Goal: Task Accomplishment & Management: Manage account settings

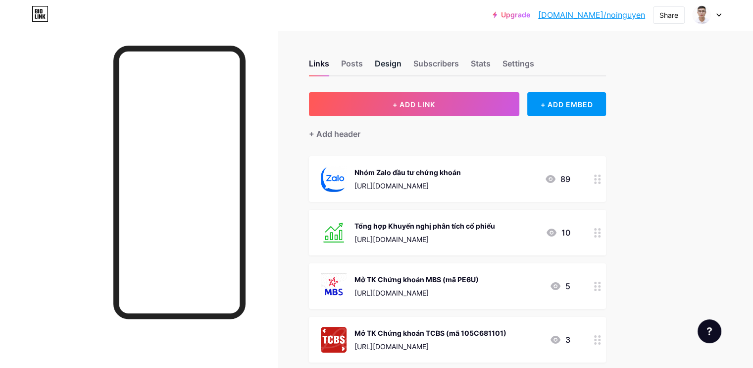
click at [402, 62] on div "Design" at bounding box center [388, 66] width 27 height 18
click at [601, 180] on icon at bounding box center [597, 178] width 7 height 9
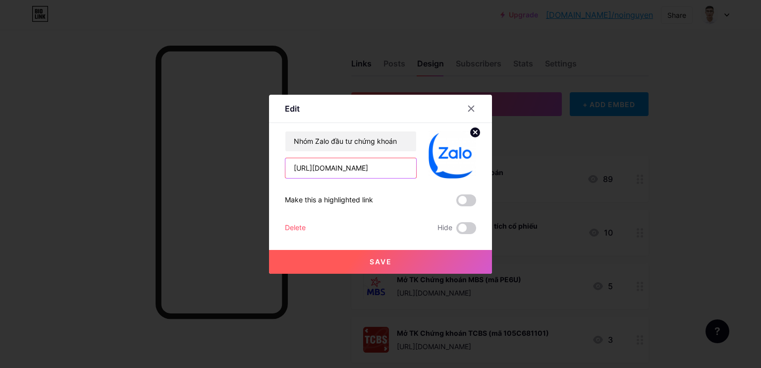
click at [364, 170] on input "[URL][DOMAIN_NAME]" at bounding box center [350, 168] width 131 height 20
click at [402, 262] on button "Save" at bounding box center [380, 262] width 223 height 24
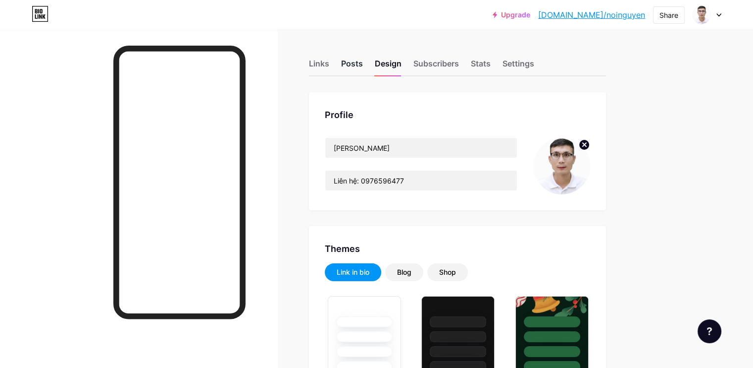
click at [363, 58] on div "Posts" at bounding box center [352, 66] width 22 height 18
click at [329, 61] on div "Links" at bounding box center [319, 66] width 20 height 18
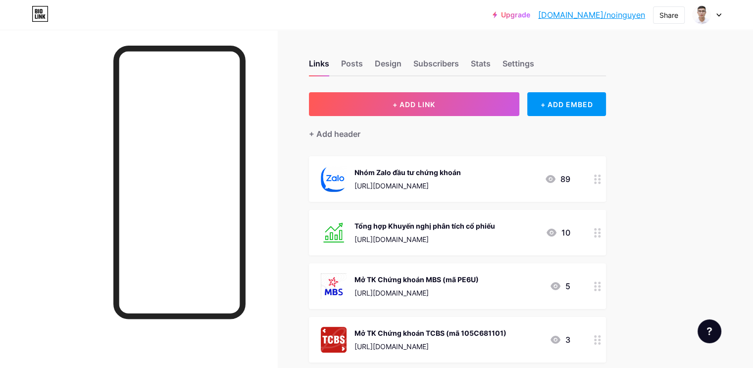
click at [601, 176] on icon at bounding box center [597, 178] width 7 height 9
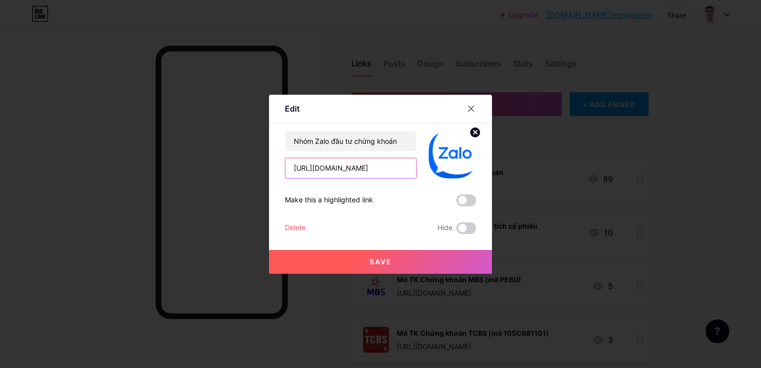
drag, startPoint x: 318, startPoint y: 166, endPoint x: 251, endPoint y: 166, distance: 66.9
click at [251, 166] on div "Edit Content YouTube Play YouTube video without leaving your page. ADD Vimeo Pl…" at bounding box center [380, 184] width 761 height 368
type input "[DOMAIN_NAME][URL]"
click at [408, 263] on button "Save" at bounding box center [380, 262] width 223 height 24
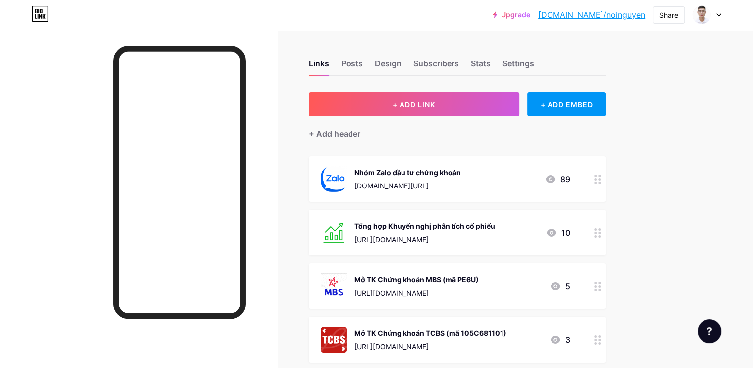
click at [447, 173] on div "Nhóm Zalo đầu tư chứng khoán" at bounding box center [408, 172] width 106 height 10
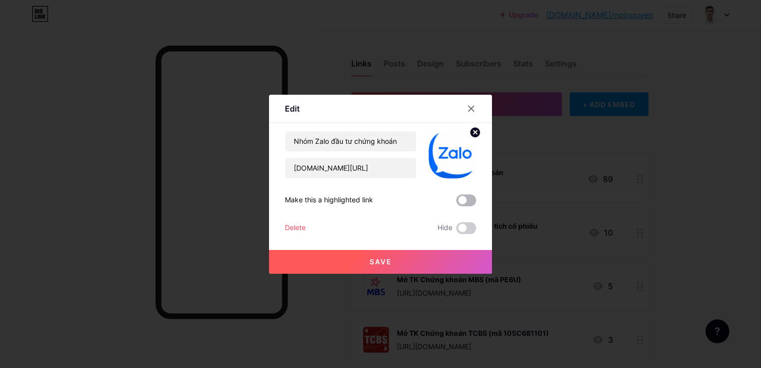
click at [464, 197] on span at bounding box center [466, 200] width 20 height 12
click at [456, 203] on input "checkbox" at bounding box center [456, 203] width 0 height 0
click at [400, 260] on button "Save" at bounding box center [380, 262] width 223 height 24
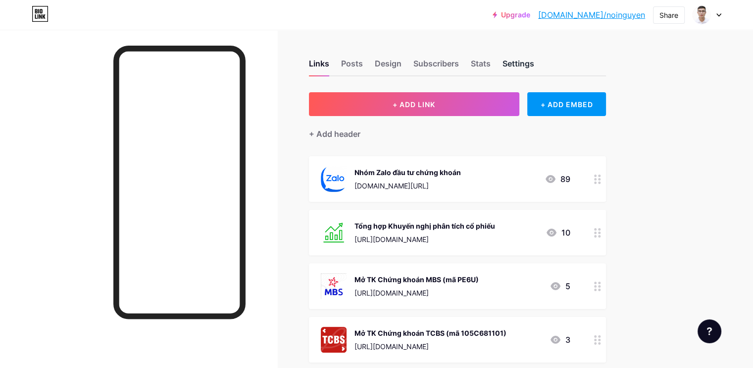
click at [534, 60] on div "Settings" at bounding box center [519, 66] width 32 height 18
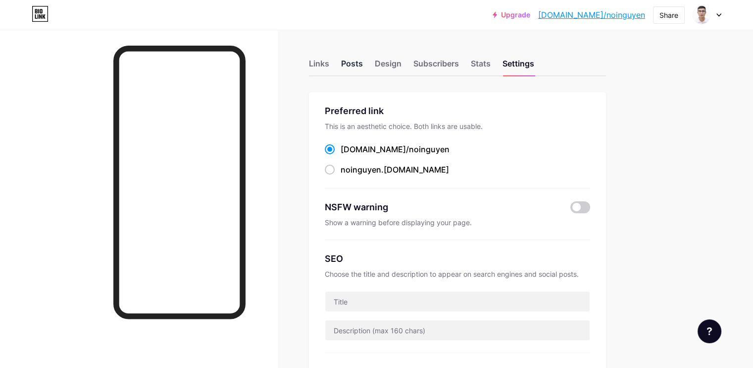
click at [363, 65] on div "Posts" at bounding box center [352, 66] width 22 height 18
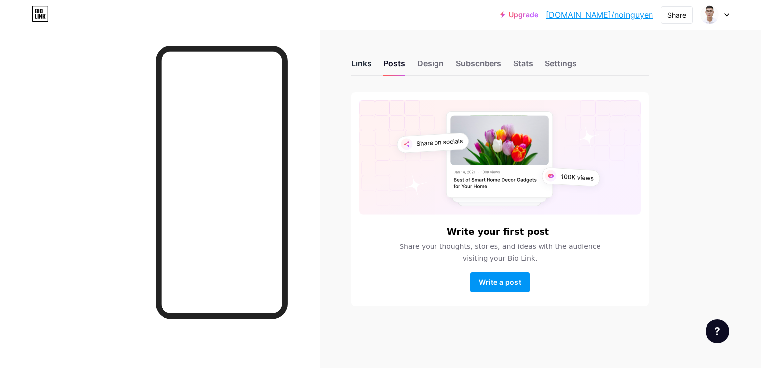
click at [363, 66] on div "Links" at bounding box center [361, 66] width 20 height 18
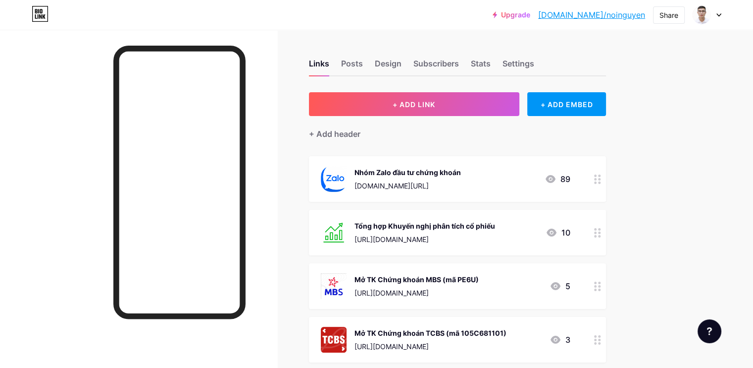
click at [606, 231] on div at bounding box center [597, 233] width 17 height 46
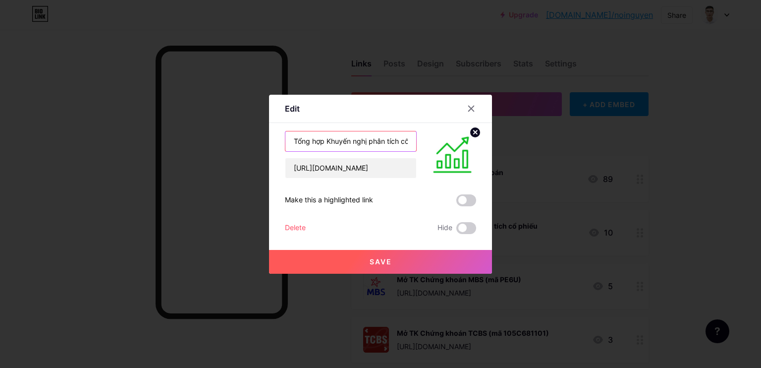
click at [361, 145] on input "Tổng hợp Khuyến nghị phân tích cổ phiếu" at bounding box center [350, 141] width 131 height 20
drag, startPoint x: 324, startPoint y: 140, endPoint x: 372, endPoint y: 139, distance: 47.6
click at [372, 139] on input "Tổng hợp Khuyến nghị phân tích cổ phiếu" at bounding box center [350, 141] width 131 height 20
type input "Tổng hợp [PERSON_NAME] cổ [PERSON_NAME]"
click at [349, 260] on button "Save" at bounding box center [380, 262] width 223 height 24
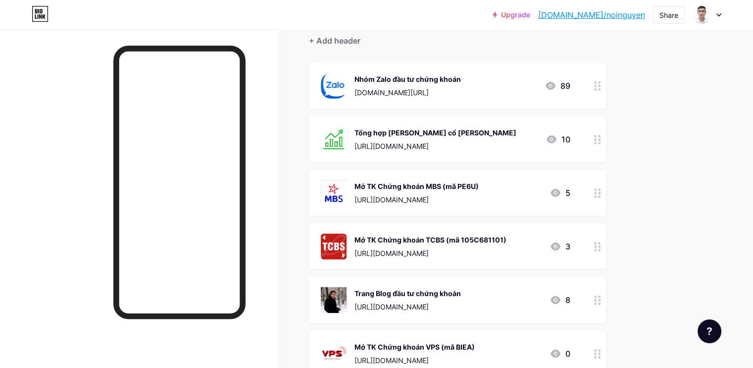
scroll to position [99, 0]
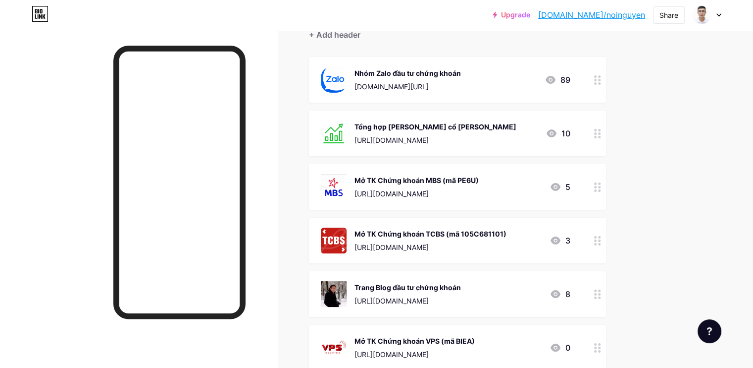
click at [601, 77] on icon at bounding box center [597, 79] width 7 height 9
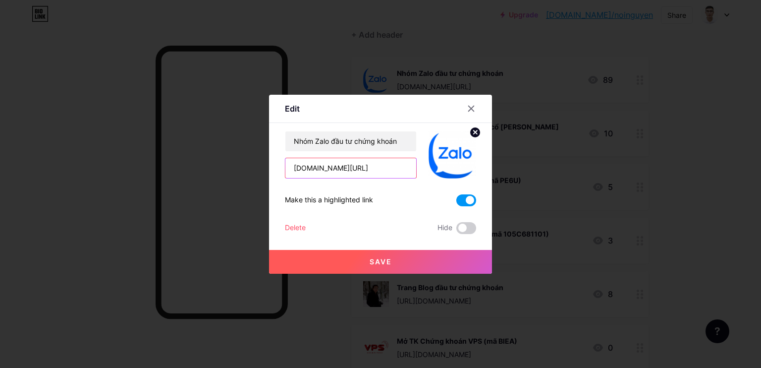
click at [299, 168] on input "[DOMAIN_NAME][URL]" at bounding box center [350, 168] width 131 height 20
click at [294, 166] on input "[DOMAIN_NAME][URL]" at bounding box center [350, 168] width 131 height 20
click at [471, 108] on icon at bounding box center [471, 108] width 5 height 5
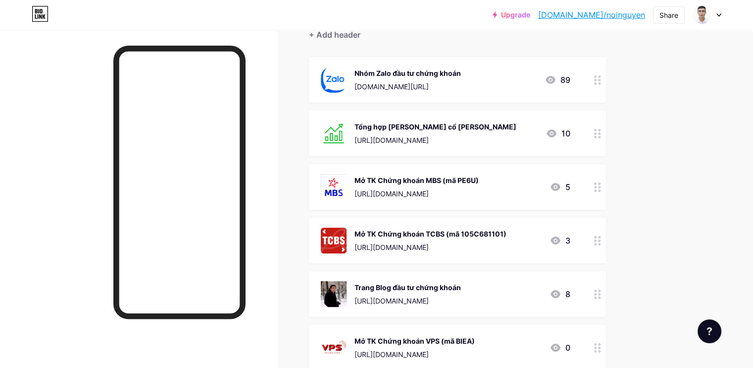
click at [601, 81] on icon at bounding box center [597, 79] width 7 height 9
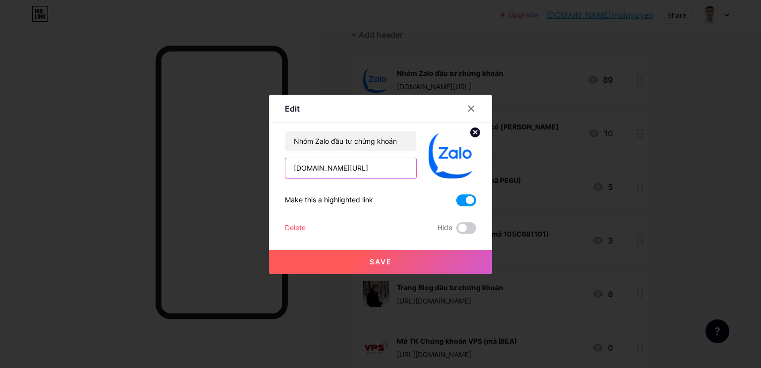
click at [343, 170] on input "[DOMAIN_NAME][URL]" at bounding box center [350, 168] width 131 height 20
paste input "https://"
type input "[URL][DOMAIN_NAME]"
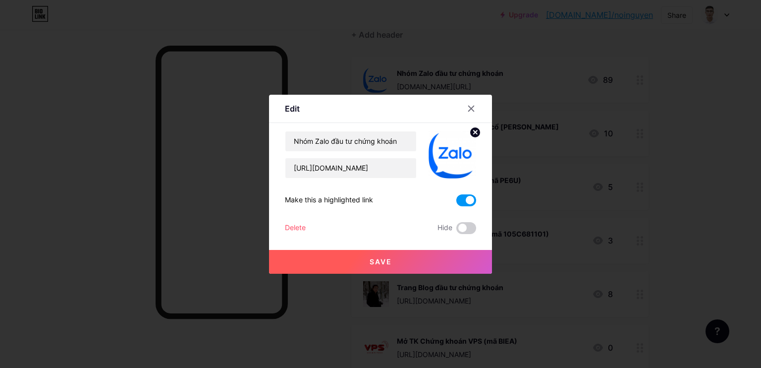
click at [395, 262] on button "Save" at bounding box center [380, 262] width 223 height 24
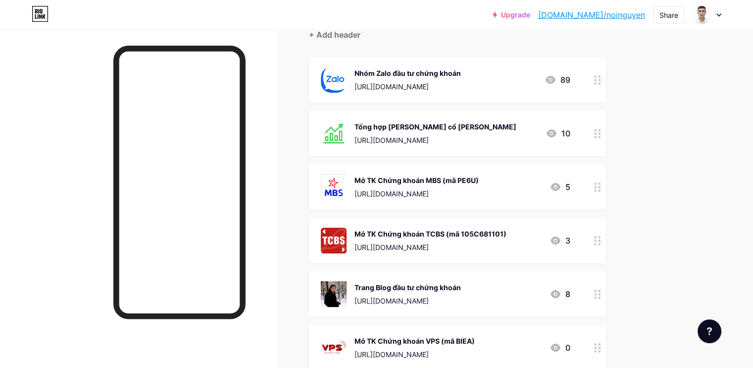
click at [601, 132] on icon at bounding box center [597, 133] width 7 height 9
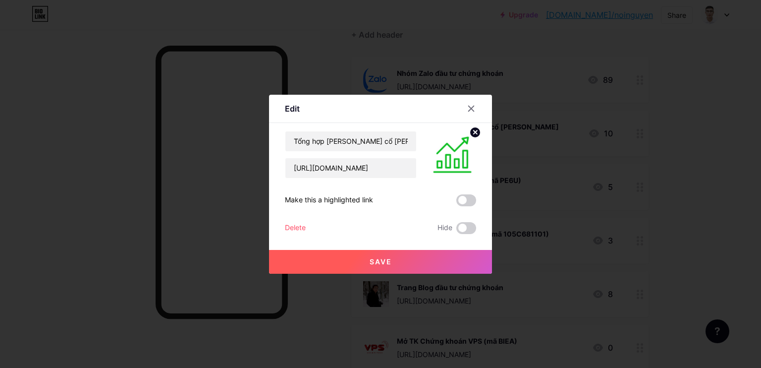
click at [663, 132] on div at bounding box center [380, 184] width 761 height 368
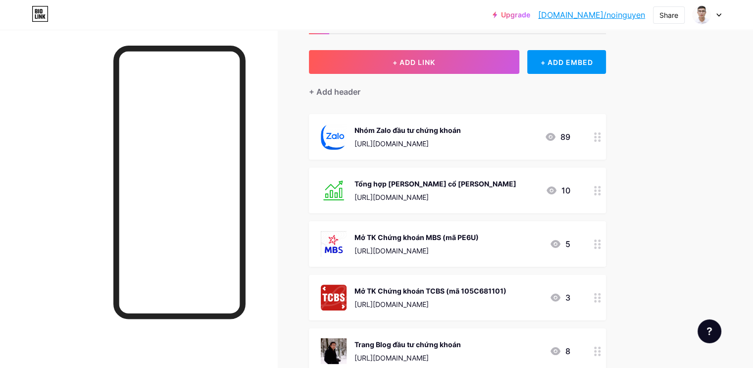
scroll to position [0, 0]
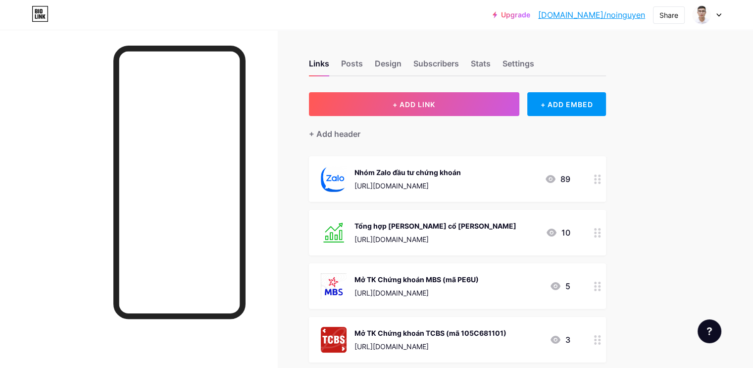
click at [530, 14] on link "Upgrade" at bounding box center [512, 15] width 38 height 8
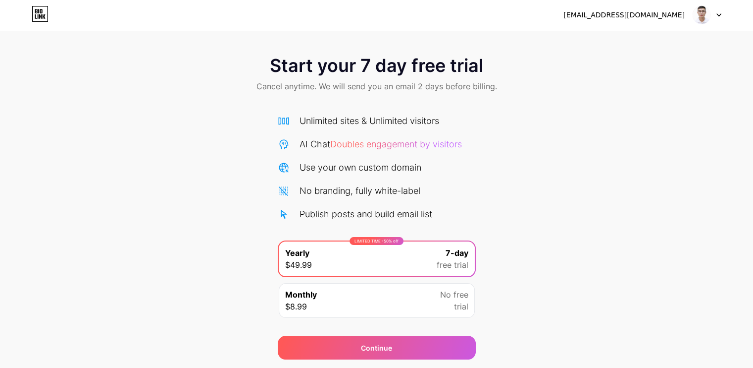
scroll to position [30, 0]
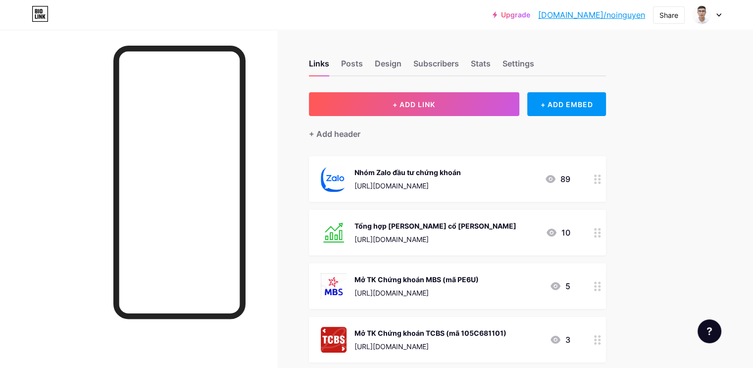
click at [597, 181] on circle at bounding box center [595, 182] width 2 height 2
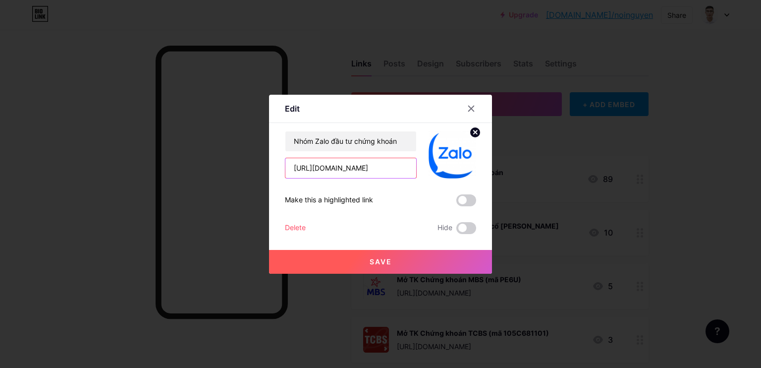
click at [371, 165] on input "[URL][DOMAIN_NAME]" at bounding box center [350, 168] width 131 height 20
paste input "[DOMAIN_NAME][URL]"
type input "[URL][DOMAIN_NAME]"
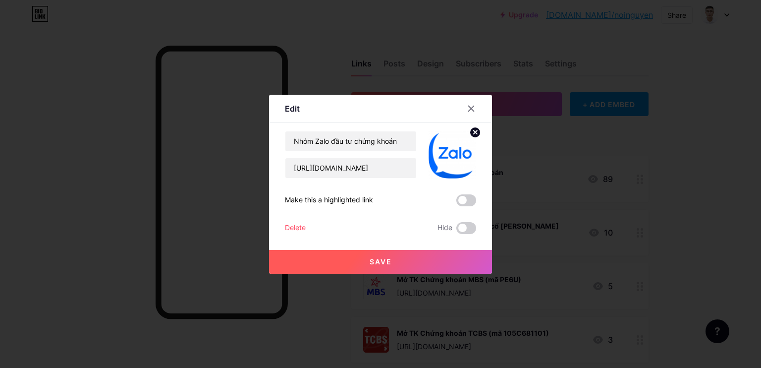
click at [407, 260] on button "Save" at bounding box center [380, 262] width 223 height 24
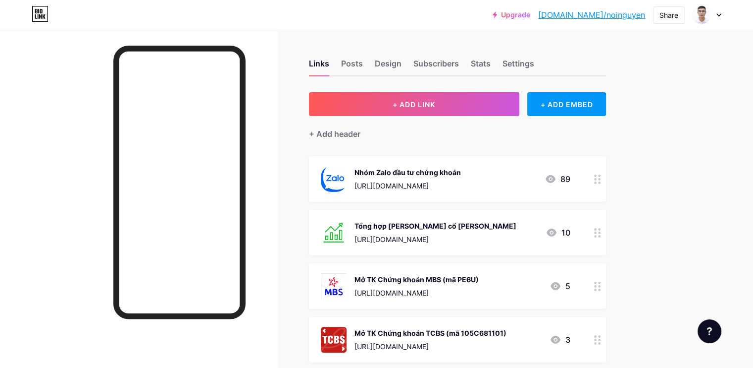
click at [461, 170] on div "Nhóm Zalo đầu tư chứng khoán" at bounding box center [408, 172] width 106 height 10
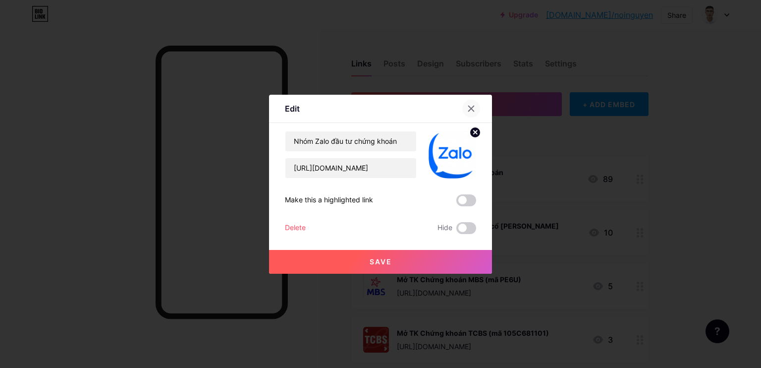
click at [471, 106] on icon at bounding box center [471, 109] width 8 height 8
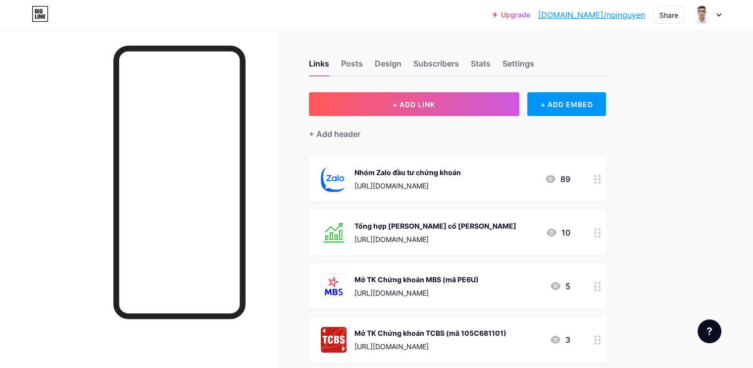
click at [597, 181] on circle at bounding box center [595, 182] width 2 height 2
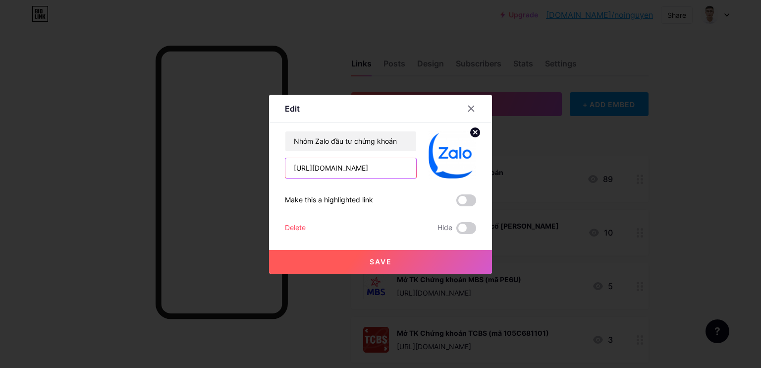
click at [383, 172] on input "[URL][DOMAIN_NAME]" at bounding box center [350, 168] width 131 height 20
paste input "[DOMAIN_NAME]/noinguyen"
type input "[URL][DOMAIN_NAME]"
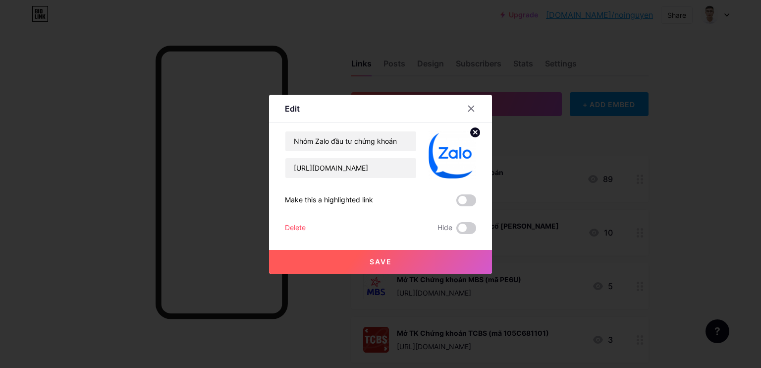
click at [394, 260] on button "Save" at bounding box center [380, 262] width 223 height 24
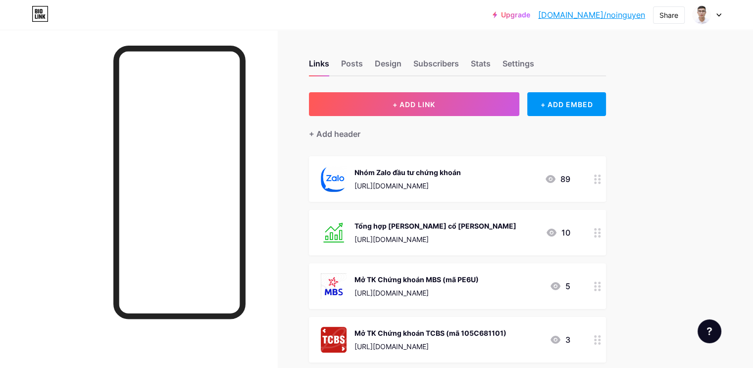
click at [461, 175] on div "Nhóm Zalo đầu tư chứng khoán" at bounding box center [408, 172] width 106 height 10
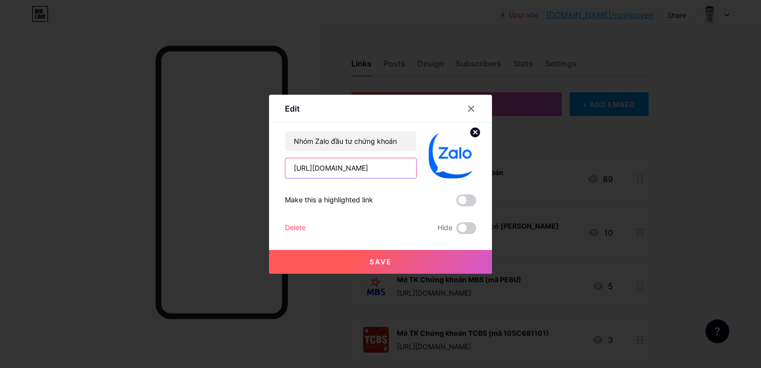
click at [365, 172] on input "[URL][DOMAIN_NAME]" at bounding box center [350, 168] width 131 height 20
click at [468, 107] on icon at bounding box center [471, 109] width 8 height 8
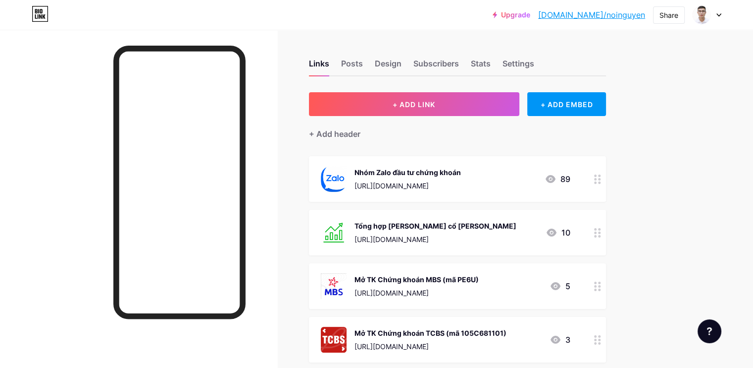
click at [606, 180] on div at bounding box center [597, 179] width 17 height 46
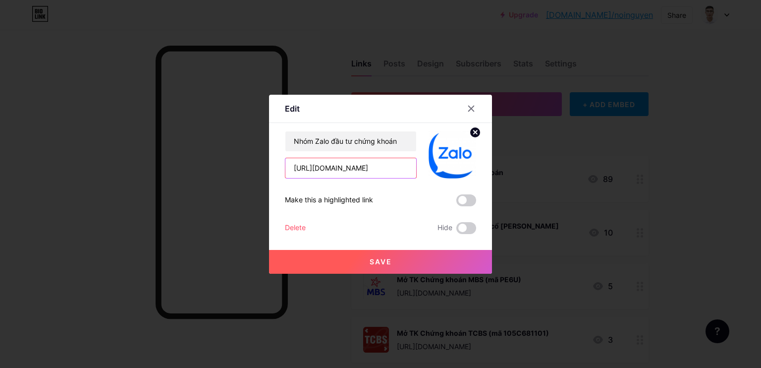
click at [375, 171] on input "[URL][DOMAIN_NAME]" at bounding box center [350, 168] width 131 height 20
paste input "[DOMAIN_NAME][URL][DOMAIN_NAME]"
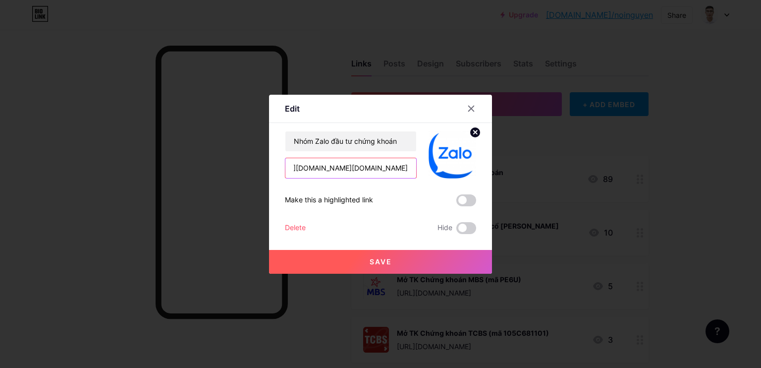
type input "[URL][DOMAIN_NAME][DOMAIN_NAME]"
click at [394, 262] on button "Save" at bounding box center [380, 262] width 223 height 24
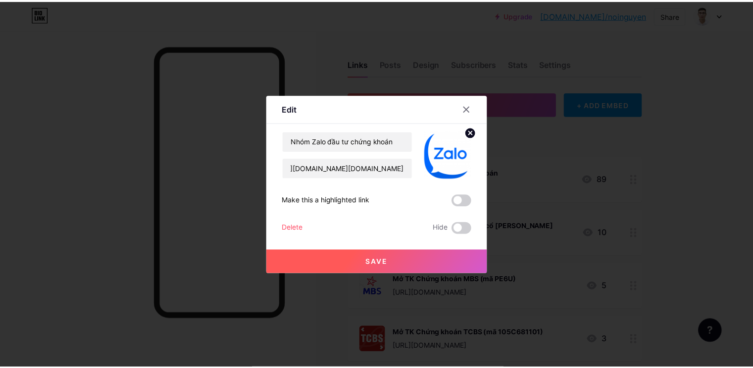
scroll to position [0, 0]
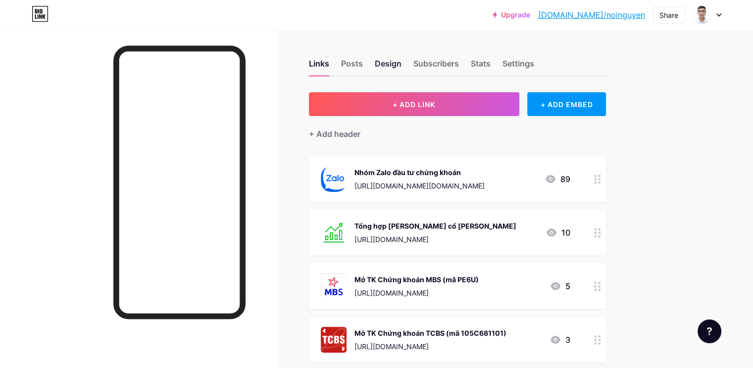
click at [402, 60] on div "Design" at bounding box center [388, 66] width 27 height 18
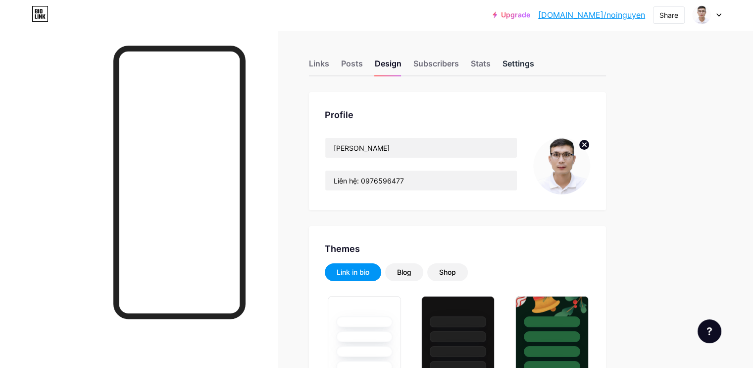
click at [534, 58] on div "Settings" at bounding box center [519, 66] width 32 height 18
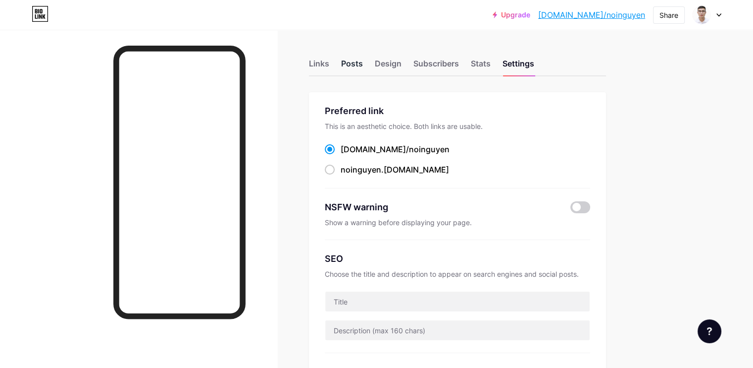
click at [363, 67] on div "Posts" at bounding box center [352, 66] width 22 height 18
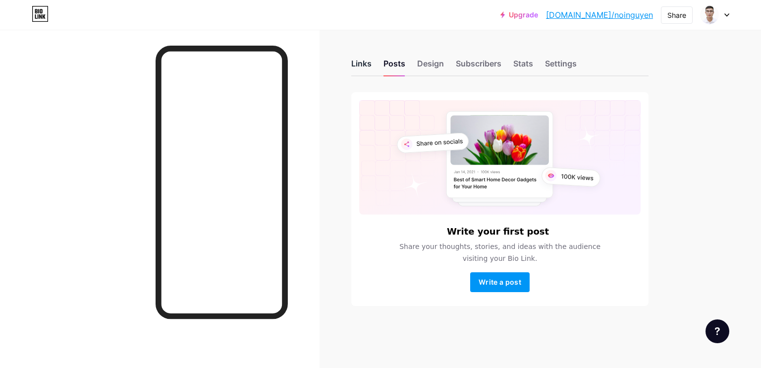
click at [352, 66] on div "Links" at bounding box center [361, 66] width 20 height 18
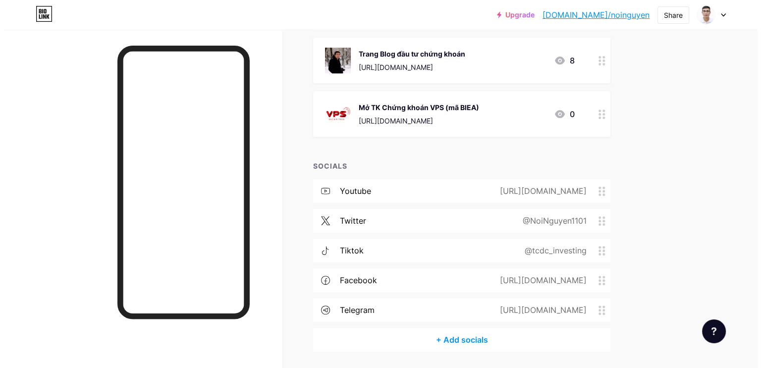
scroll to position [365, 0]
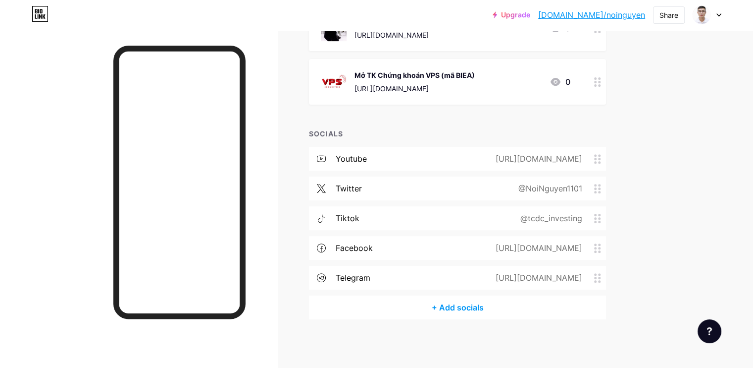
click at [440, 279] on div "telegram [URL][DOMAIN_NAME]" at bounding box center [457, 277] width 297 height 24
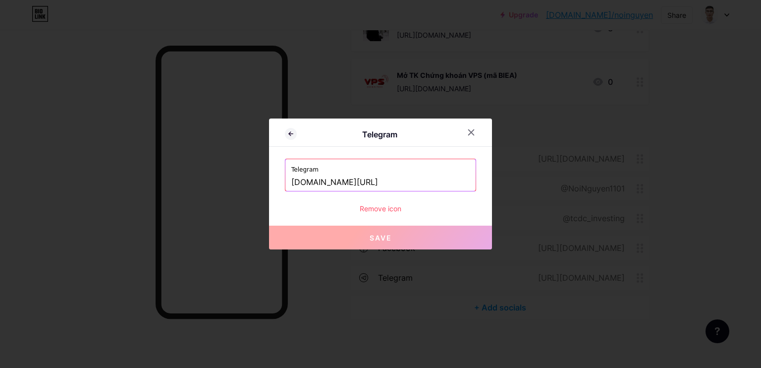
click at [372, 186] on input "[DOMAIN_NAME][URL]" at bounding box center [380, 182] width 178 height 17
paste input "[URL][DOMAIN_NAME][DOMAIN_NAME]"
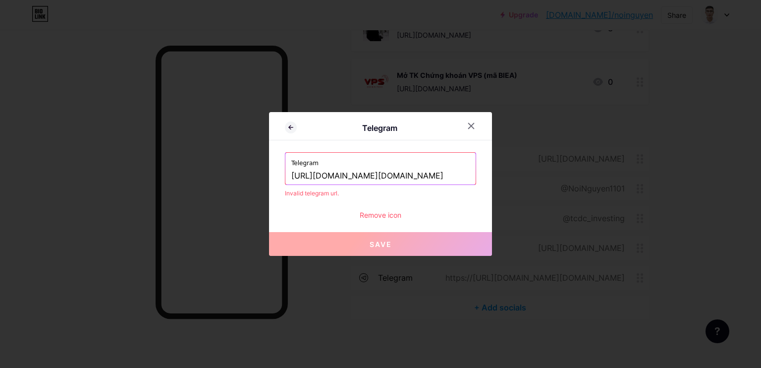
scroll to position [0, 0]
paste input "[DOMAIN_NAME][URL]"
type input "[URL][DOMAIN_NAME]"
click at [392, 251] on button "Save" at bounding box center [380, 244] width 223 height 24
click at [360, 246] on button "Save" at bounding box center [380, 244] width 223 height 24
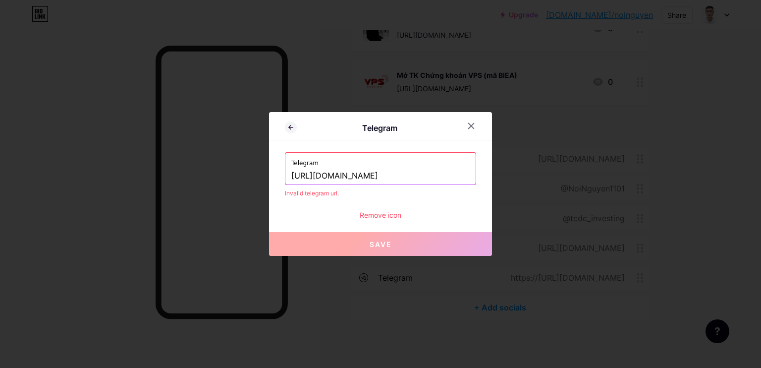
click at [360, 246] on button "Save" at bounding box center [380, 244] width 223 height 24
click at [472, 124] on icon at bounding box center [471, 126] width 8 height 8
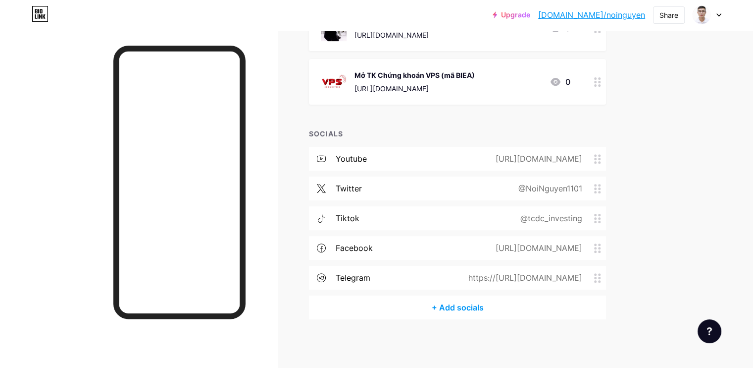
click at [481, 303] on div "+ Add socials" at bounding box center [457, 307] width 297 height 24
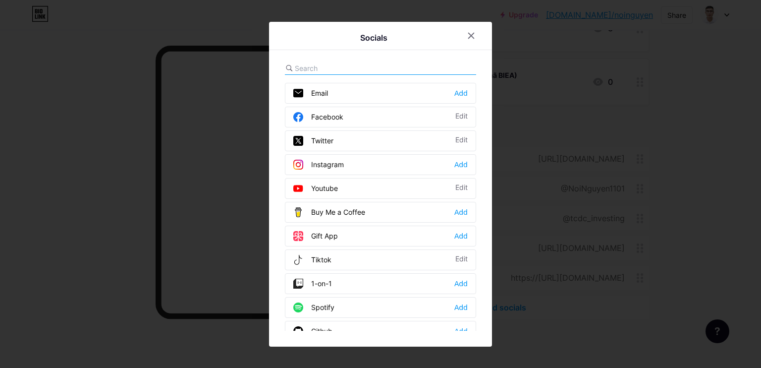
click at [332, 67] on input "text" at bounding box center [349, 68] width 109 height 10
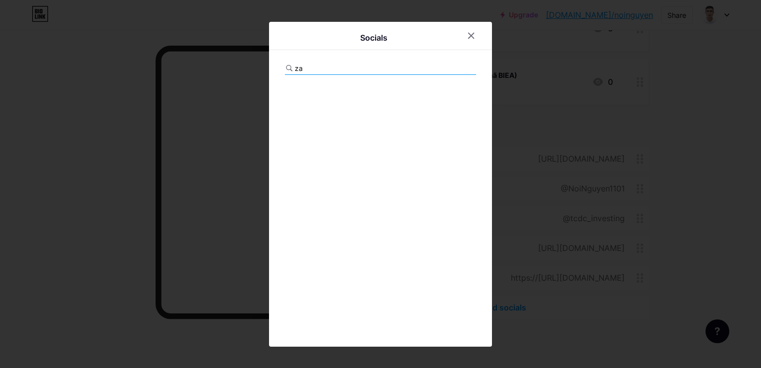
type input "z"
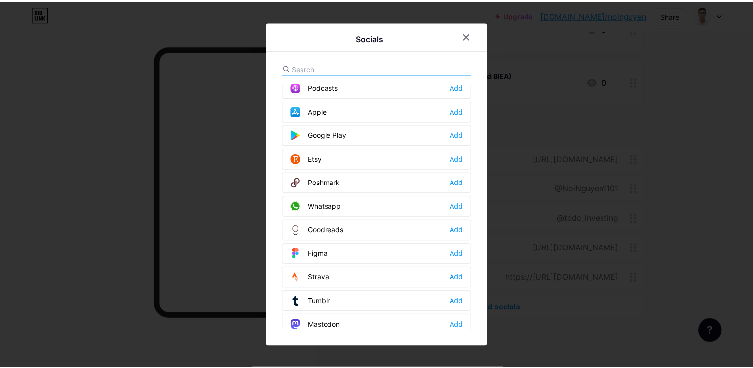
scroll to position [884, 0]
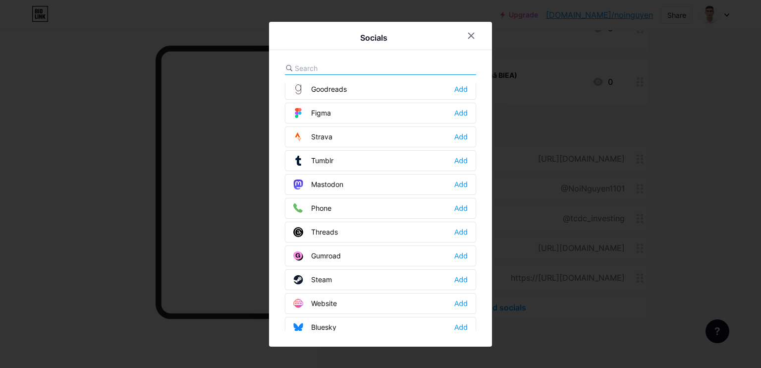
click at [364, 296] on div "Website Add" at bounding box center [380, 303] width 191 height 21
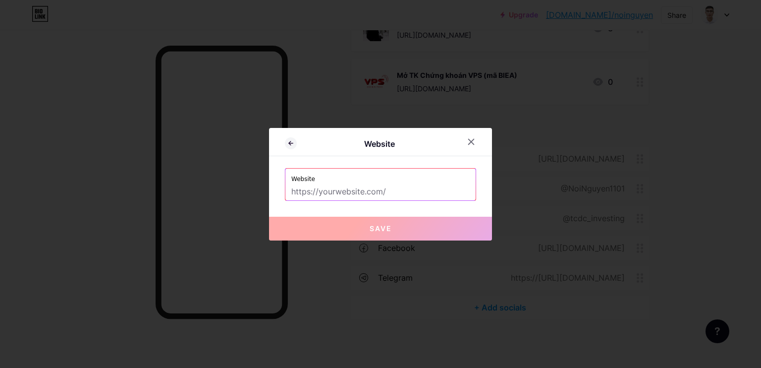
click at [354, 193] on input "text" at bounding box center [380, 191] width 178 height 17
paste input "[URL][DOMAIN_NAME]"
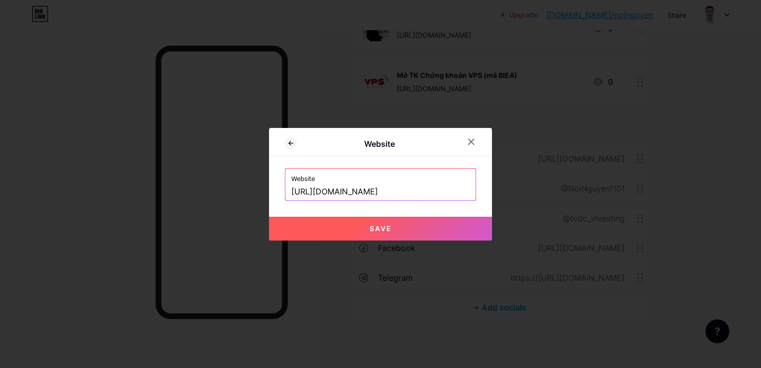
type input "[URL][DOMAIN_NAME]"
click at [337, 222] on button "Save" at bounding box center [380, 228] width 223 height 24
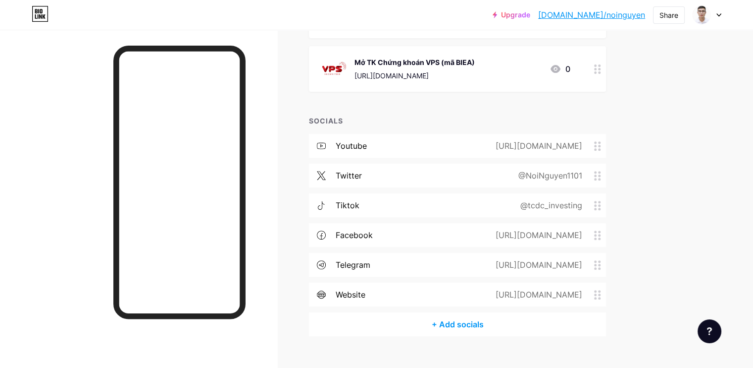
scroll to position [394, 0]
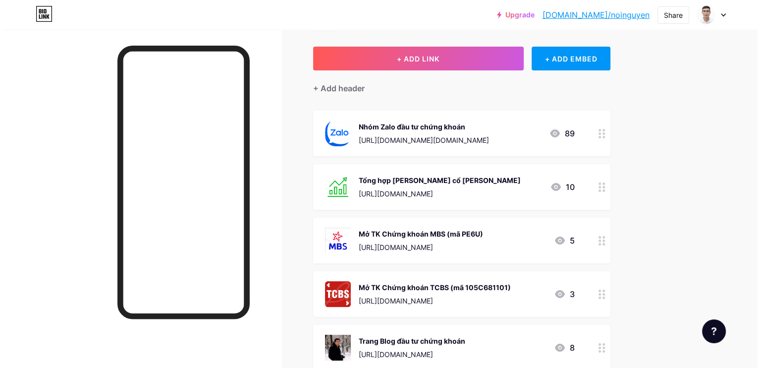
scroll to position [0, 0]
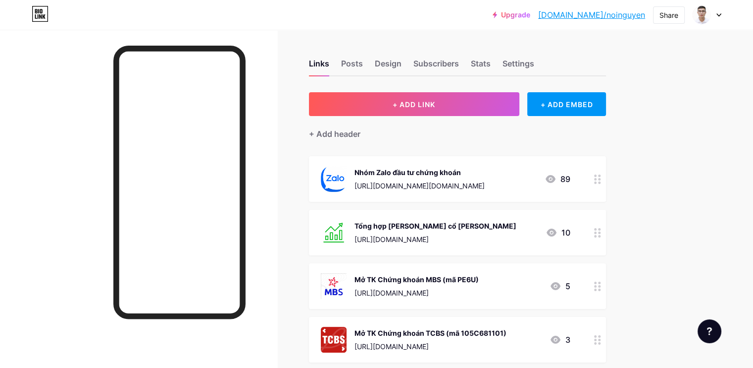
click at [485, 180] on div "[URL][DOMAIN_NAME][DOMAIN_NAME]" at bounding box center [420, 185] width 130 height 10
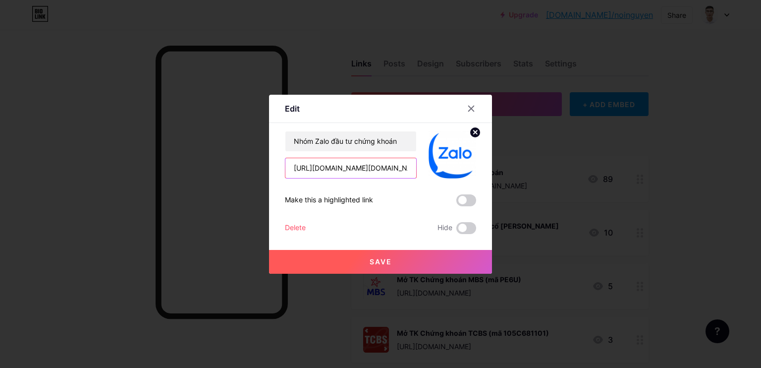
click at [372, 164] on input "[URL][DOMAIN_NAME][DOMAIN_NAME]" at bounding box center [350, 168] width 131 height 20
paste input "[DOMAIN_NAME][URL]"
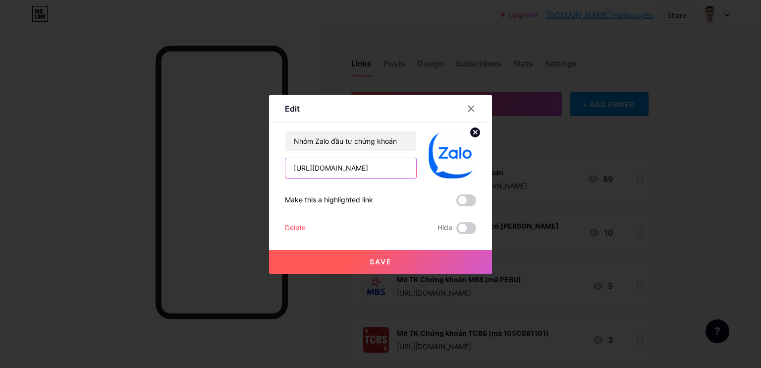
type input "[URL][DOMAIN_NAME]"
click at [395, 255] on button "Save" at bounding box center [380, 262] width 223 height 24
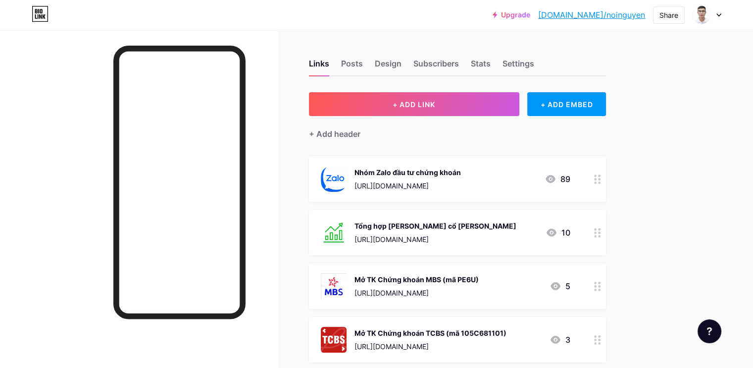
click at [606, 182] on div at bounding box center [597, 179] width 17 height 46
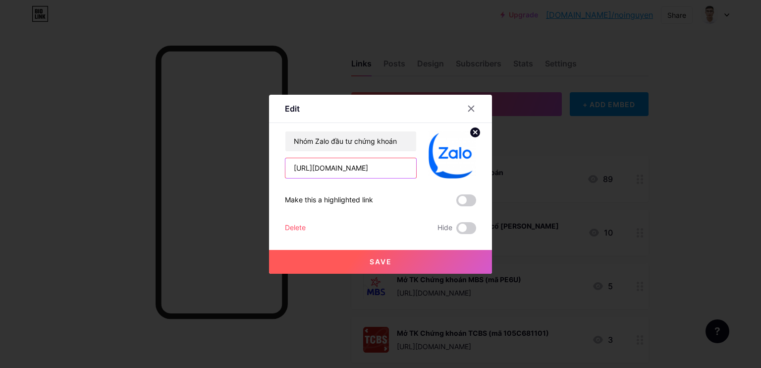
click at [386, 172] on input "[URL][DOMAIN_NAME]" at bounding box center [350, 168] width 131 height 20
paste input "[DOMAIN_NAME][URL][DOMAIN_NAME]"
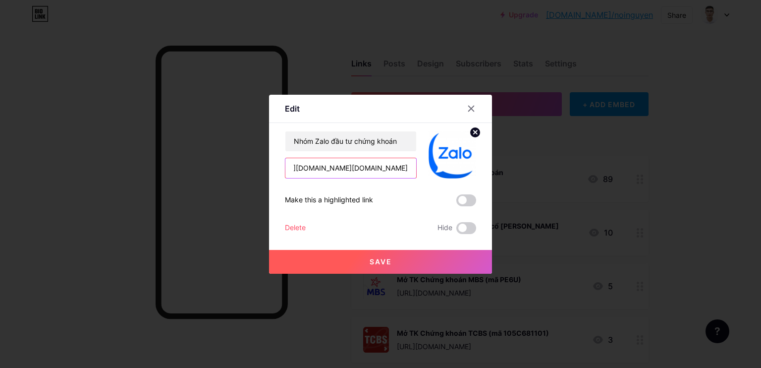
type input "[URL][DOMAIN_NAME][DOMAIN_NAME]"
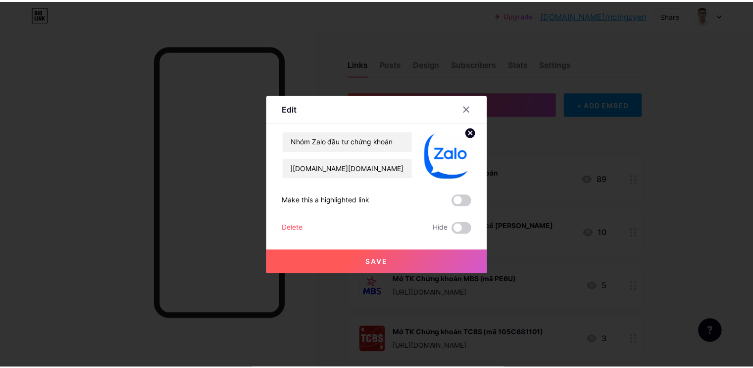
scroll to position [0, 0]
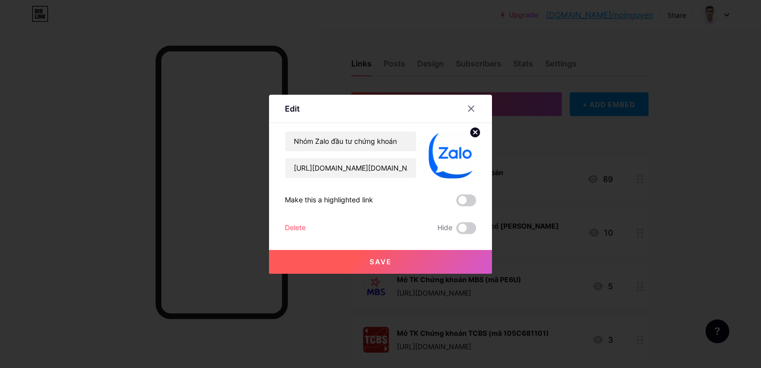
click at [404, 261] on button "Save" at bounding box center [380, 262] width 223 height 24
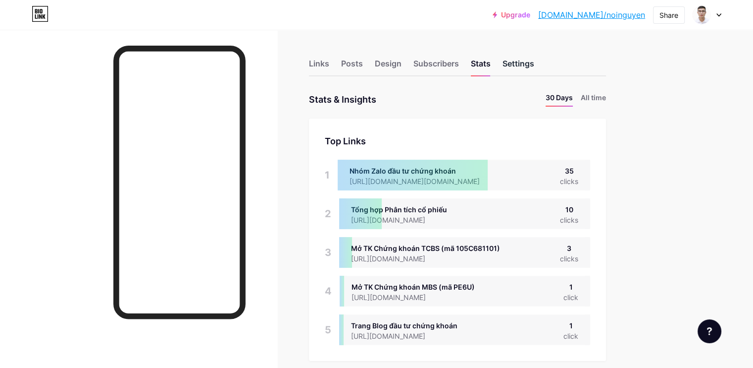
scroll to position [368, 753]
click at [329, 65] on div "Links" at bounding box center [319, 66] width 20 height 18
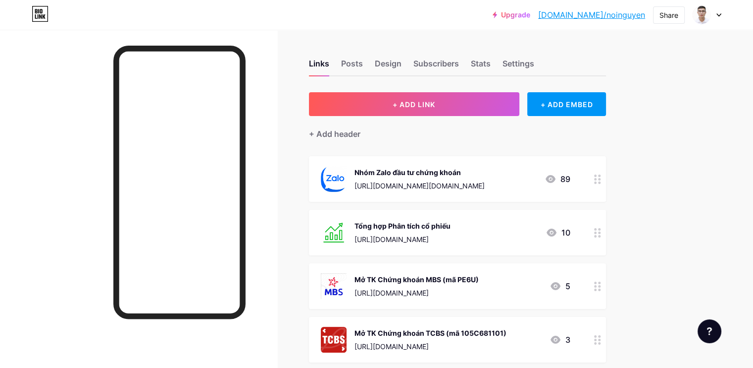
click at [485, 179] on div "Nhóm Zalo đầu tư chứng khoán https://id.zalo.me/account?continue=http%3A%2F%2Fz…" at bounding box center [420, 179] width 130 height 26
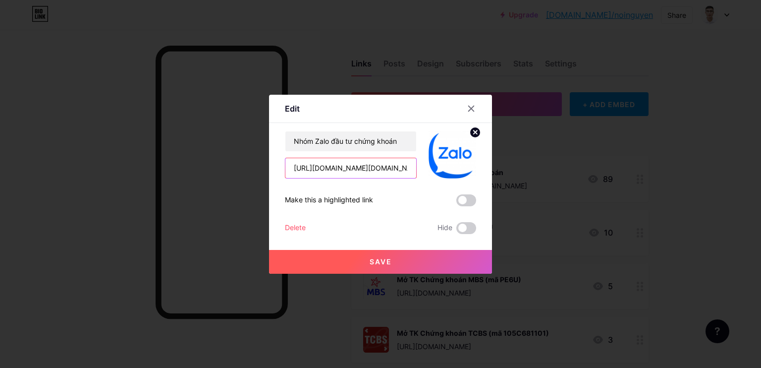
click at [348, 169] on input "[URL][DOMAIN_NAME][DOMAIN_NAME]" at bounding box center [350, 168] width 131 height 20
paste input "chat.zalo.me/?g="
type input "https://chat.zalo.me/?g=figwro804"
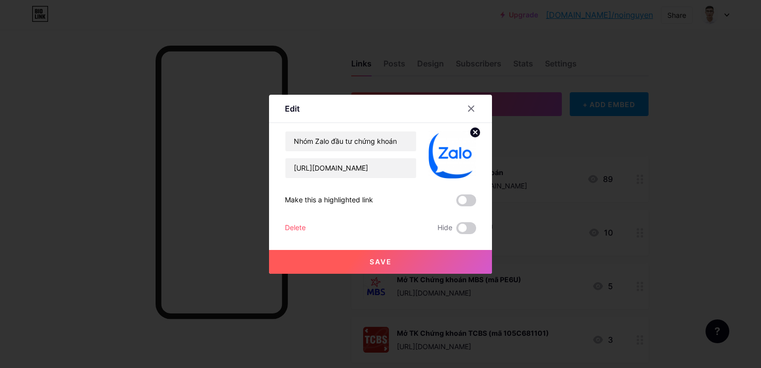
click at [379, 257] on span "Save" at bounding box center [381, 261] width 22 height 8
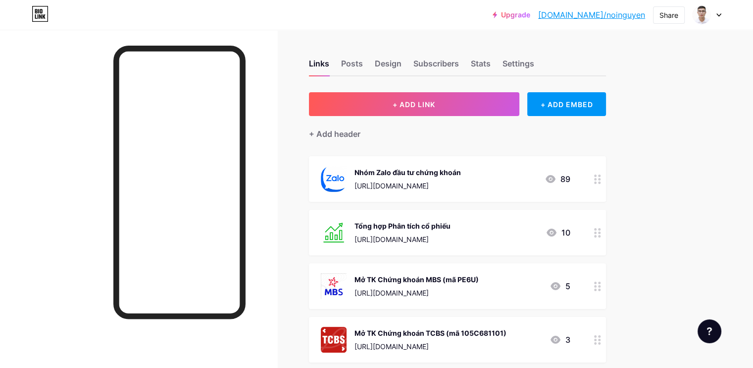
click at [601, 177] on icon at bounding box center [597, 178] width 7 height 9
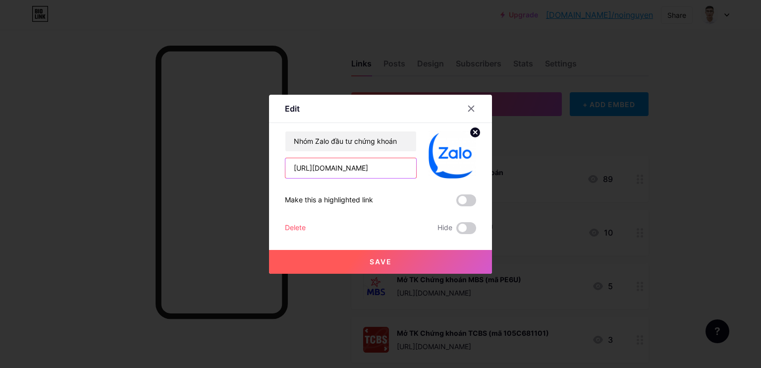
click at [380, 173] on input "https://chat.zalo.me/?g=figwro804" at bounding box center [350, 168] width 131 height 20
click at [379, 171] on input "https://chat.zalo.me/?g=figwro804" at bounding box center [350, 168] width 131 height 20
paste input "id.zalo.me/account?continue=https%3A%2F%2Fchat.zalo.me%2F%3Fg%3D"
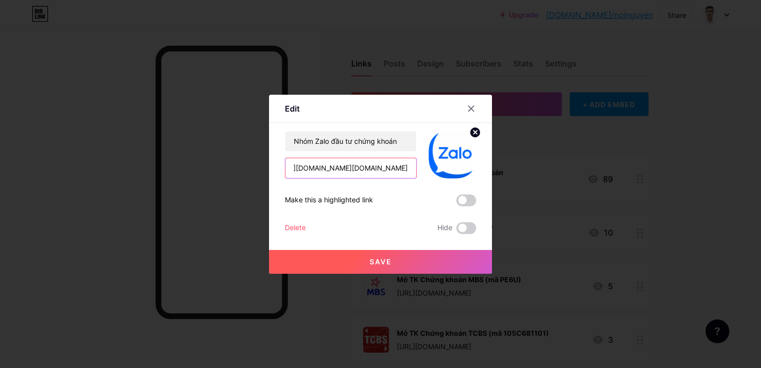
type input "https://id.zalo.me/account?continue=https%3A%2F%2Fchat.zalo.me%2F%3Fg%3Dfigwro8…"
click at [379, 259] on span "Save" at bounding box center [381, 261] width 22 height 8
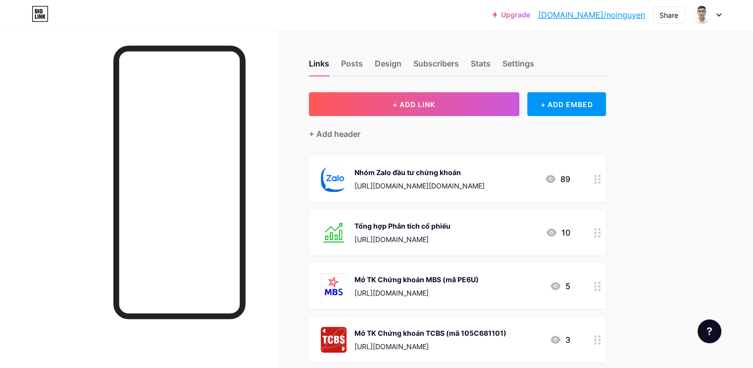
click at [485, 177] on div "Nhóm Zalo đầu tư chứng khoán https://id.zalo.me/account?continue=https%3A%2F%2F…" at bounding box center [420, 179] width 130 height 26
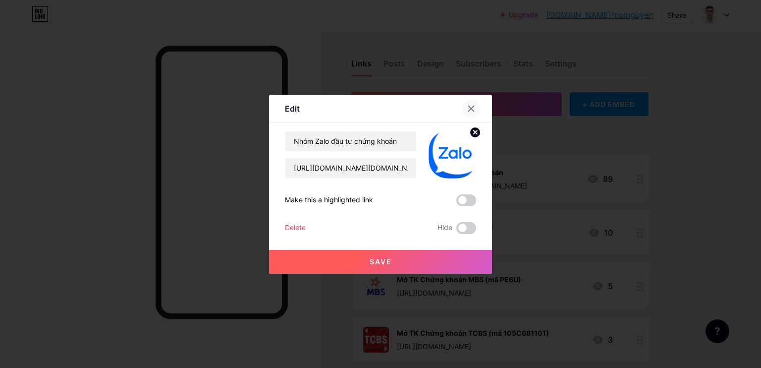
click at [472, 105] on icon at bounding box center [471, 109] width 8 height 8
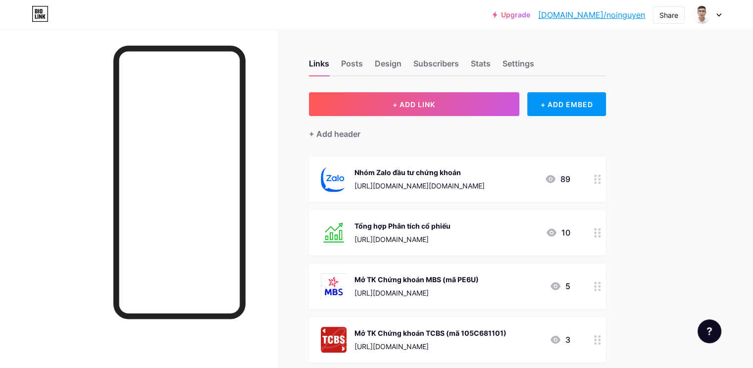
click at [485, 181] on div "https://id.zalo.me/account?continue=https%3A%2F%2Fchat.zalo.me%2F%3Fg%3Dfigwro8…" at bounding box center [420, 185] width 130 height 10
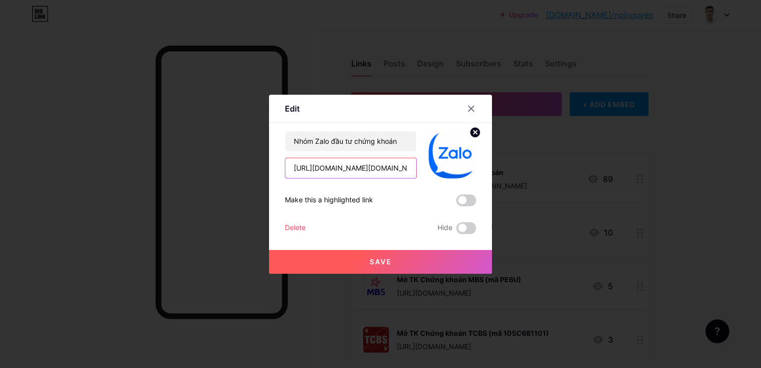
click at [349, 169] on input "https://id.zalo.me/account?continue=https%3A%2F%2Fchat.zalo.me%2F%3Fg%3Dfigwro8…" at bounding box center [350, 168] width 131 height 20
paste input "noinguyenvan.substack.com/about"
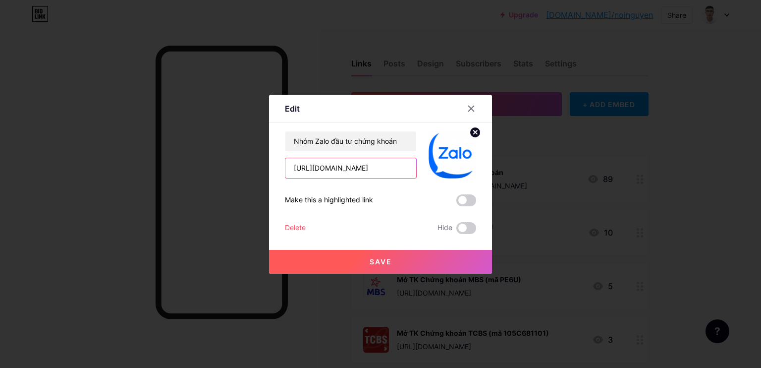
type input "[URL][DOMAIN_NAME]"
click at [394, 257] on button "Save" at bounding box center [380, 262] width 223 height 24
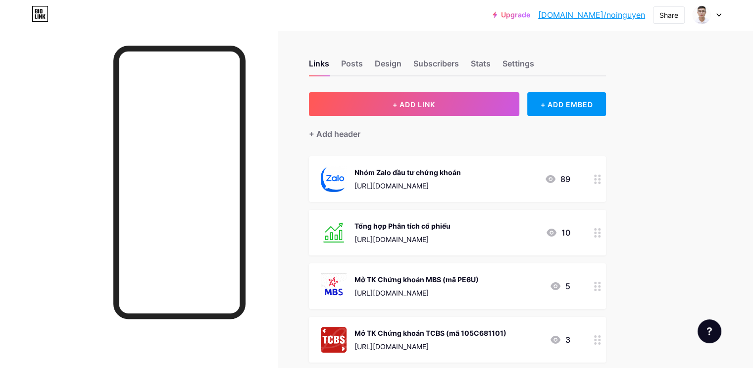
click at [601, 180] on icon at bounding box center [597, 178] width 7 height 9
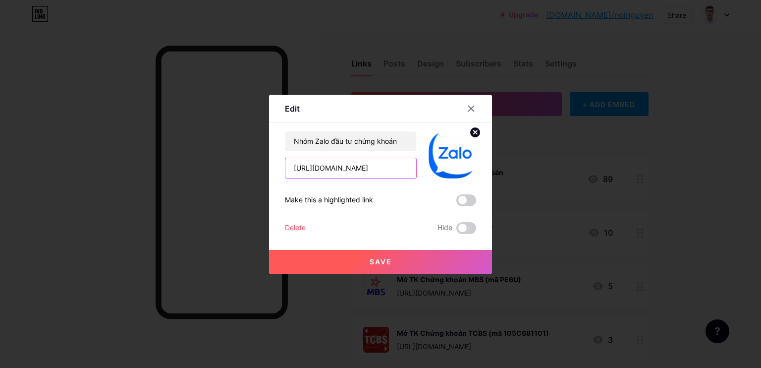
click at [367, 171] on input "[URL][DOMAIN_NAME]" at bounding box center [350, 168] width 131 height 20
paste input "[DOMAIN_NAME][URL]"
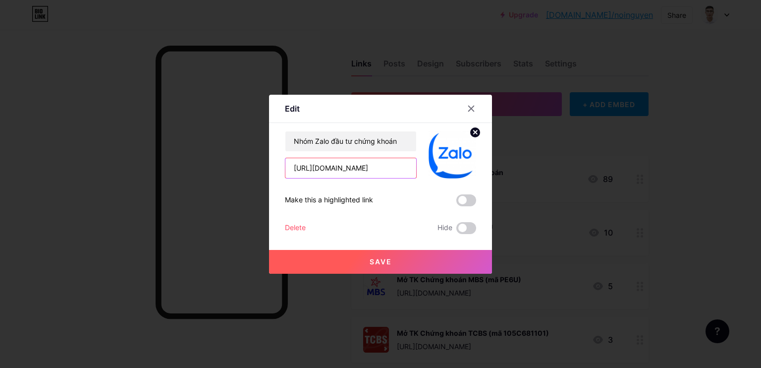
type input "[URL][DOMAIN_NAME]"
click at [388, 261] on span "Save" at bounding box center [381, 261] width 22 height 8
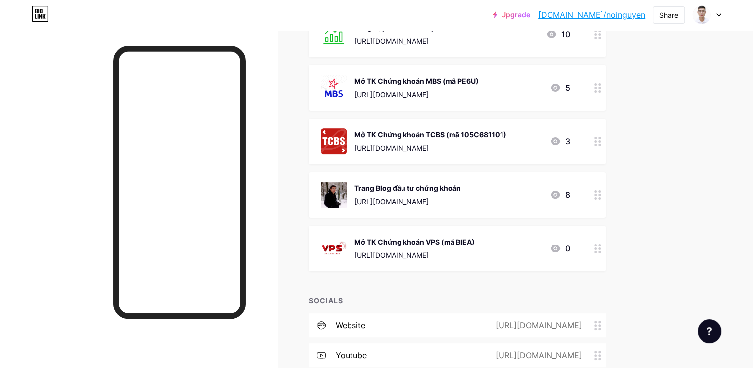
scroll to position [394, 0]
